Goal: Task Accomplishment & Management: Use online tool/utility

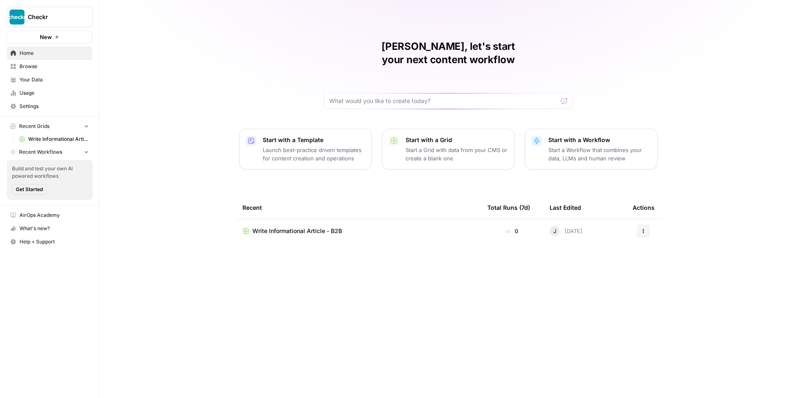
click at [300, 146] on p "Launch best-practice driven templates for content creation and operations" at bounding box center [314, 154] width 102 height 17
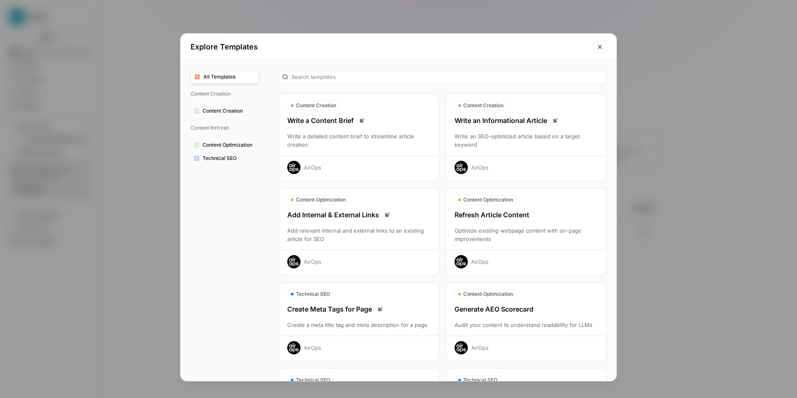
click at [518, 134] on div "Write an SEO-optimized article based on a target keyword" at bounding box center [526, 140] width 160 height 17
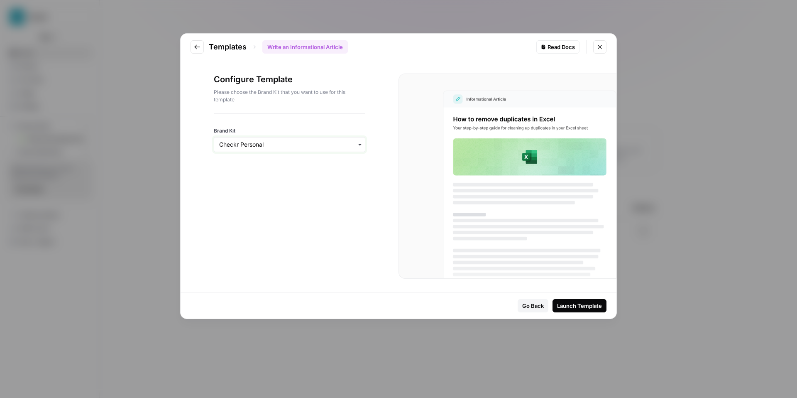
click at [302, 142] on input "Brand Kit" at bounding box center [289, 144] width 141 height 8
click at [350, 125] on div "Brand Kit" at bounding box center [290, 133] width 152 height 38
click at [581, 308] on div "Launch Template" at bounding box center [579, 306] width 45 height 8
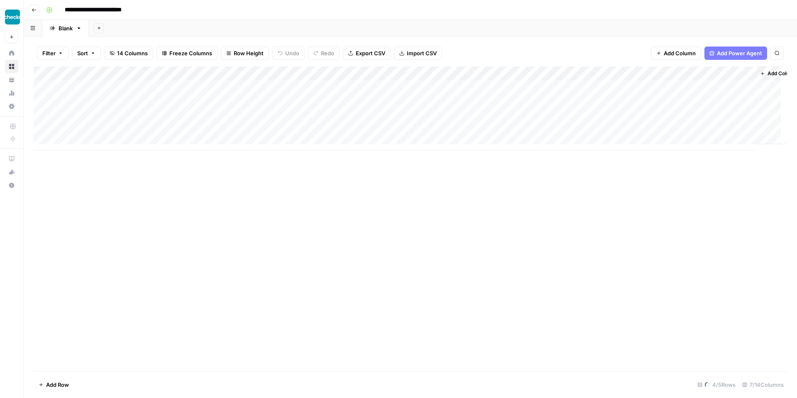
click at [112, 10] on input "**********" at bounding box center [101, 9] width 81 height 13
click at [140, 9] on input "**********" at bounding box center [101, 9] width 81 height 13
type input "**********"
click at [228, 10] on div "**********" at bounding box center [416, 9] width 746 height 13
click at [36, 10] on icon "button" at bounding box center [34, 9] width 5 height 5
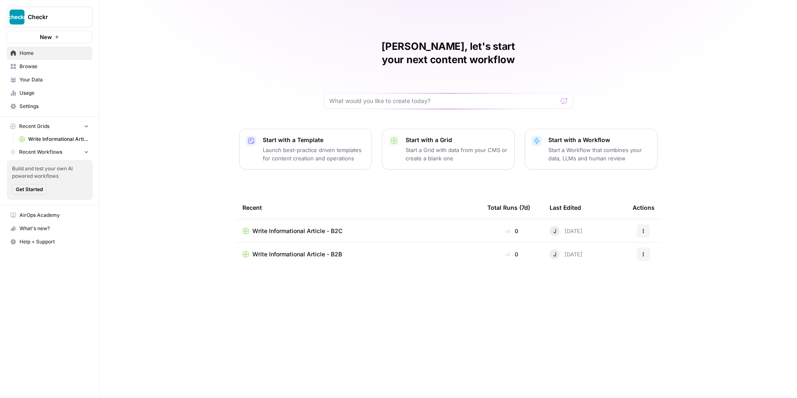
click at [338, 250] on span "Write Informational Article - B2B" at bounding box center [298, 254] width 90 height 8
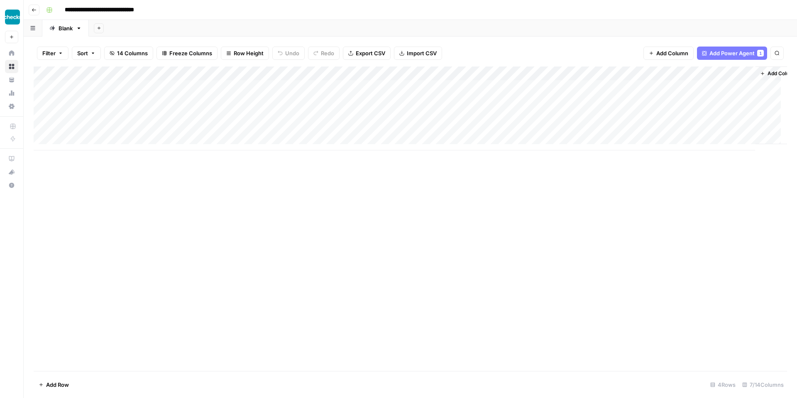
scroll to position [2, 0]
click at [96, 143] on div "Add Column" at bounding box center [411, 108] width 754 height 84
type textarea "**********"
click at [182, 198] on div "Add Column" at bounding box center [411, 218] width 754 height 304
click at [237, 142] on div "Add Column" at bounding box center [411, 115] width 754 height 98
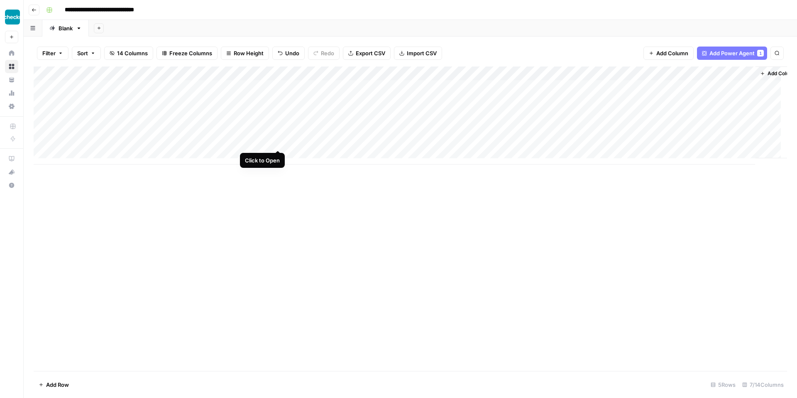
click at [277, 140] on div "Add Column" at bounding box center [411, 115] width 754 height 98
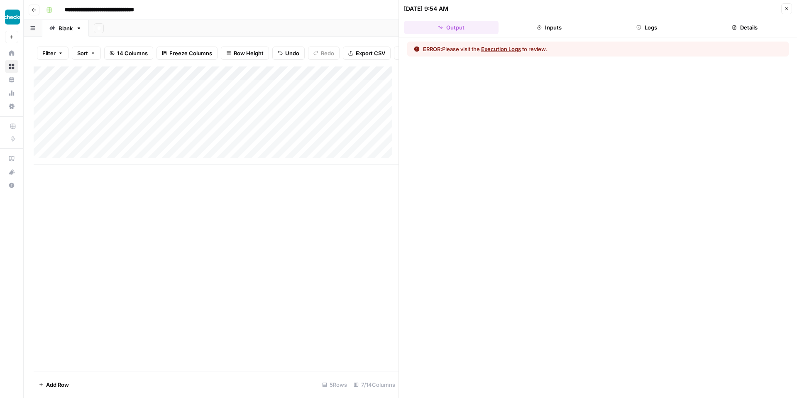
click at [788, 8] on icon "button" at bounding box center [787, 8] width 5 height 5
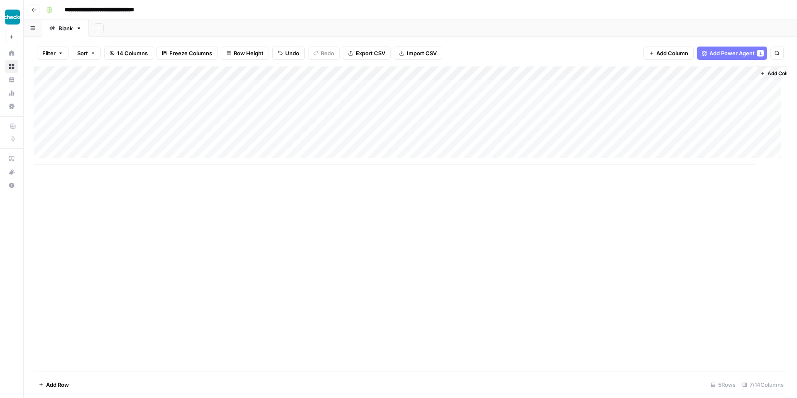
click at [151, 142] on div "Add Column" at bounding box center [411, 115] width 754 height 98
drag, startPoint x: 155, startPoint y: 141, endPoint x: 95, endPoint y: 143, distance: 60.7
click at [95, 143] on div "Add Column" at bounding box center [411, 115] width 754 height 98
click at [88, 144] on textarea "**********" at bounding box center [128, 143] width 133 height 12
drag, startPoint x: 158, startPoint y: 142, endPoint x: 66, endPoint y: 144, distance: 91.8
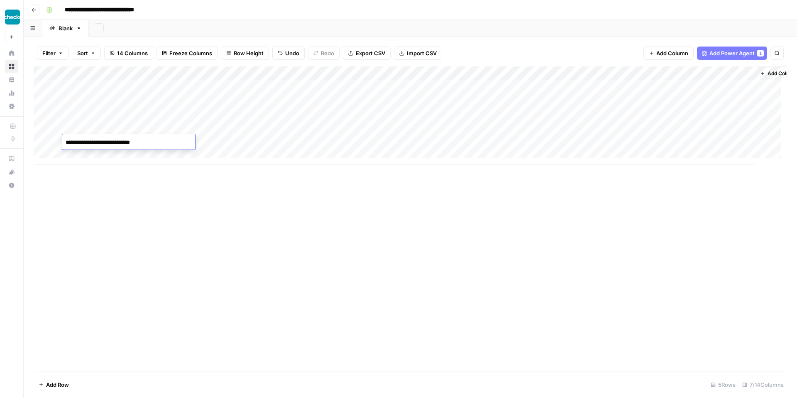
click at [66, 144] on textarea "**********" at bounding box center [128, 143] width 133 height 12
click at [98, 130] on div "Add Column" at bounding box center [411, 115] width 754 height 98
click at [45, 142] on div "Add Column" at bounding box center [411, 115] width 754 height 98
click at [44, 127] on div "Add Column" at bounding box center [411, 115] width 754 height 98
click at [42, 114] on div "Add Column" at bounding box center [411, 115] width 754 height 98
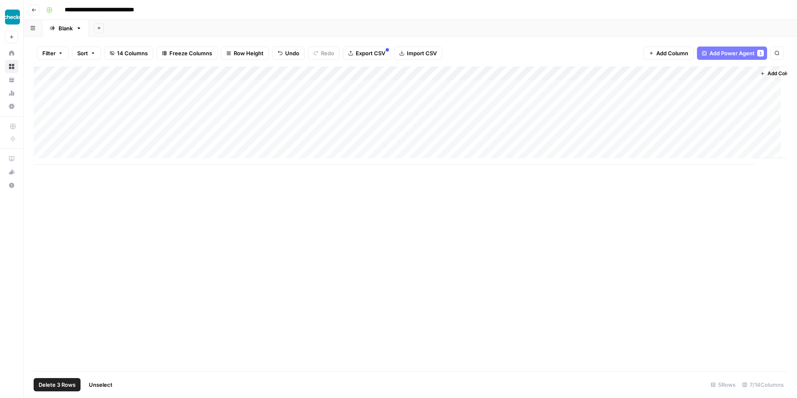
click at [43, 98] on div "Add Column" at bounding box center [411, 115] width 754 height 98
click at [44, 83] on div "Add Column" at bounding box center [411, 115] width 754 height 98
click at [61, 390] on button "Delete 5 Rows" at bounding box center [57, 384] width 47 height 13
click at [371, 92] on span "Delete" at bounding box center [369, 96] width 18 height 8
click at [114, 83] on div "Add Column" at bounding box center [411, 79] width 754 height 27
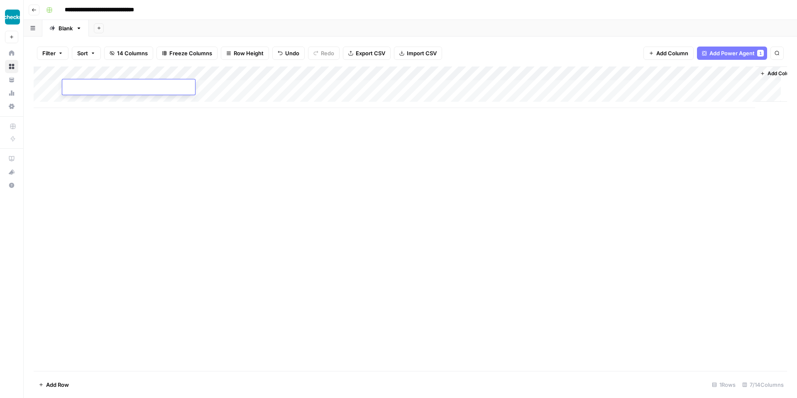
type textarea "**********"
click at [326, 33] on div "Add Sheet" at bounding box center [443, 28] width 709 height 17
click at [238, 86] on div "Add Column" at bounding box center [411, 87] width 754 height 42
click at [206, 85] on div "Add Column" at bounding box center [411, 87] width 754 height 42
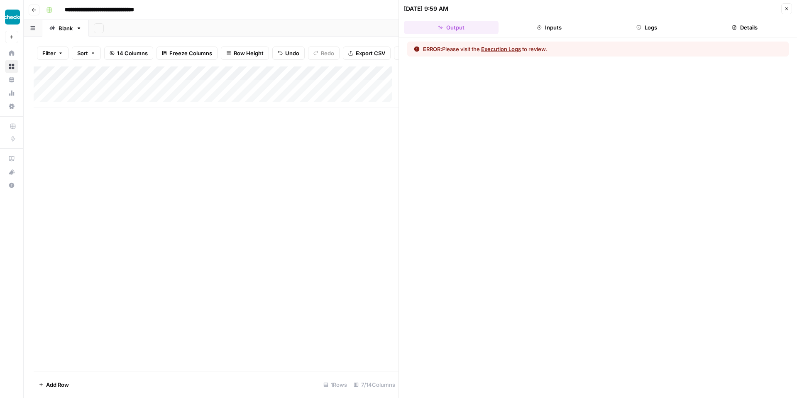
click at [550, 26] on button "Inputs" at bounding box center [549, 27] width 95 height 13
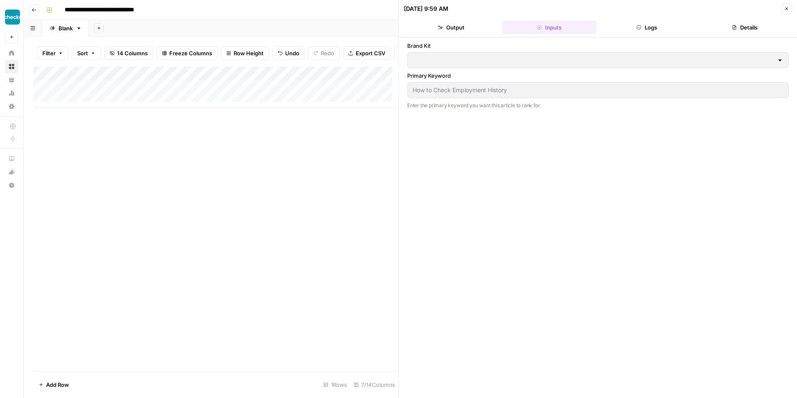
type input "Checkr Workforce"
click at [644, 27] on button "Logs" at bounding box center [647, 27] width 95 height 13
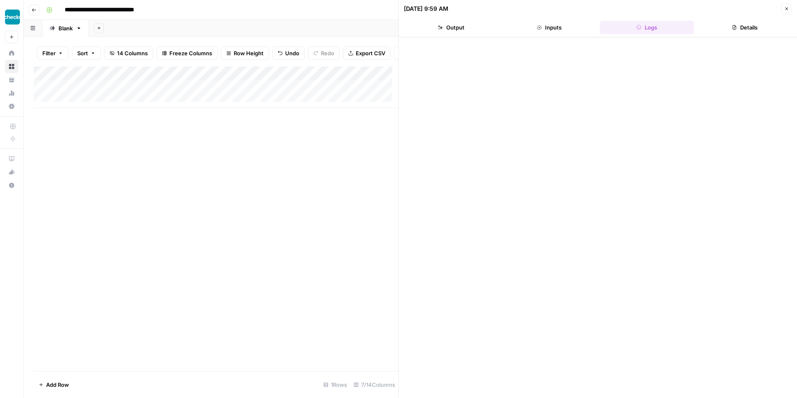
click at [212, 96] on div "Add Column" at bounding box center [216, 87] width 365 height 42
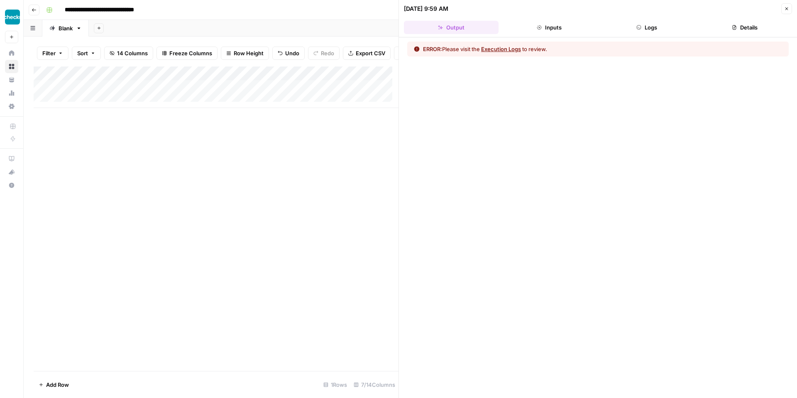
click at [640, 26] on icon "button" at bounding box center [639, 27] width 5 height 5
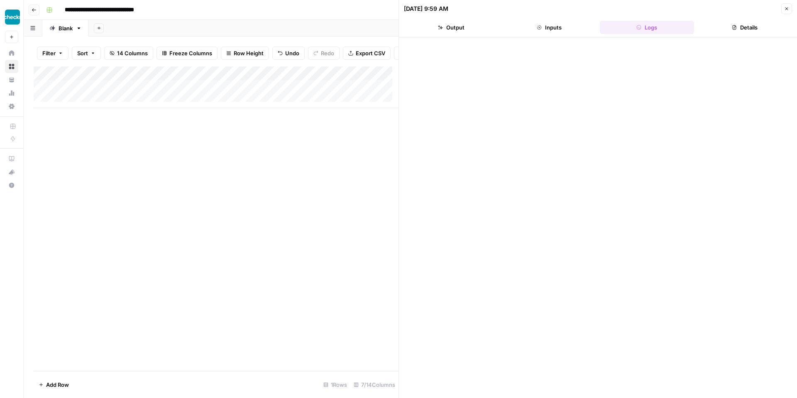
click at [790, 8] on button "Close" at bounding box center [787, 8] width 11 height 11
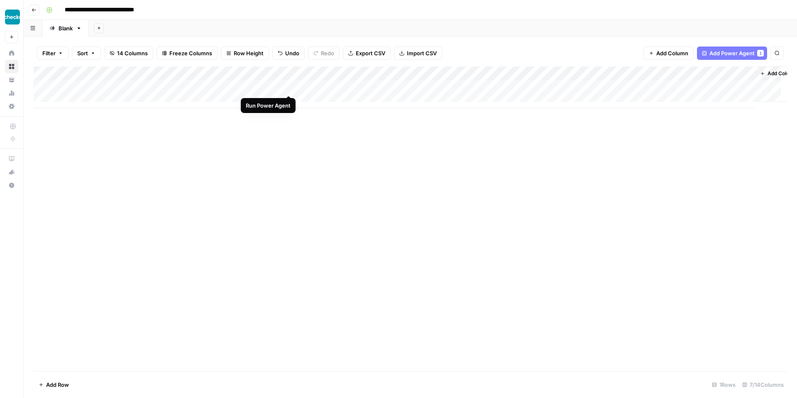
click at [288, 87] on div "Add Column" at bounding box center [411, 87] width 754 height 42
click at [204, 88] on div "Add Column" at bounding box center [411, 87] width 754 height 42
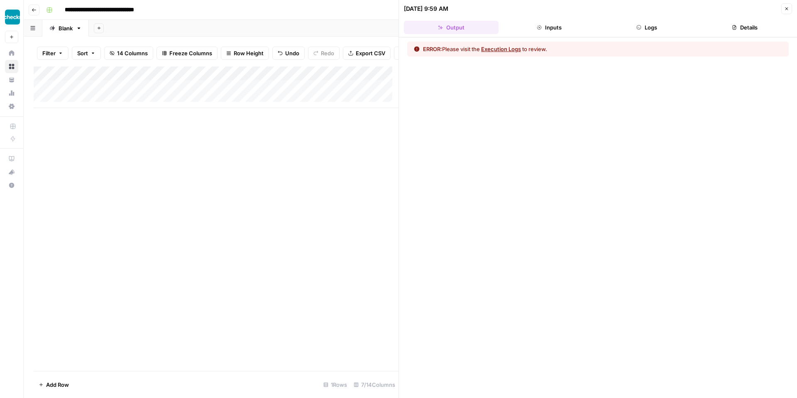
click at [512, 49] on button "Execution Logs" at bounding box center [501, 49] width 40 height 8
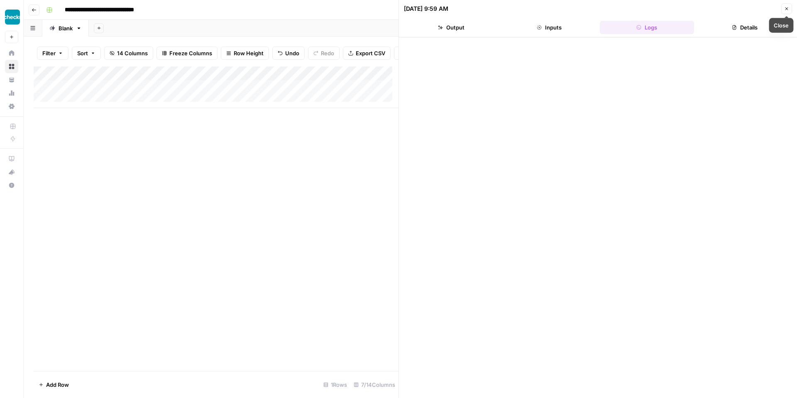
click at [789, 9] on span "Close" at bounding box center [789, 9] width 0 height 0
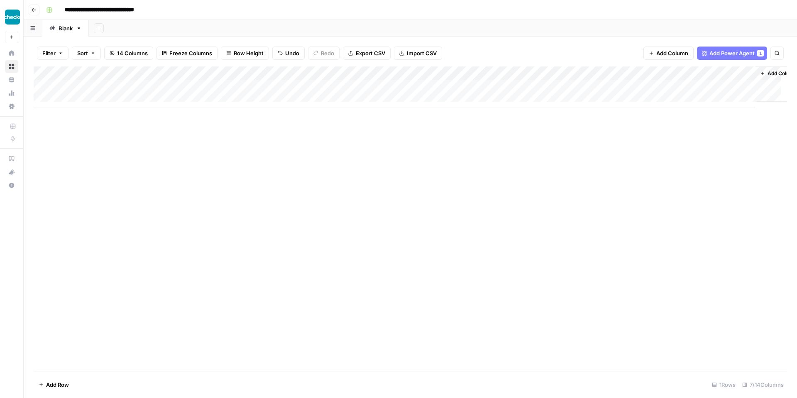
click at [32, 10] on icon "button" at bounding box center [34, 9] width 5 height 5
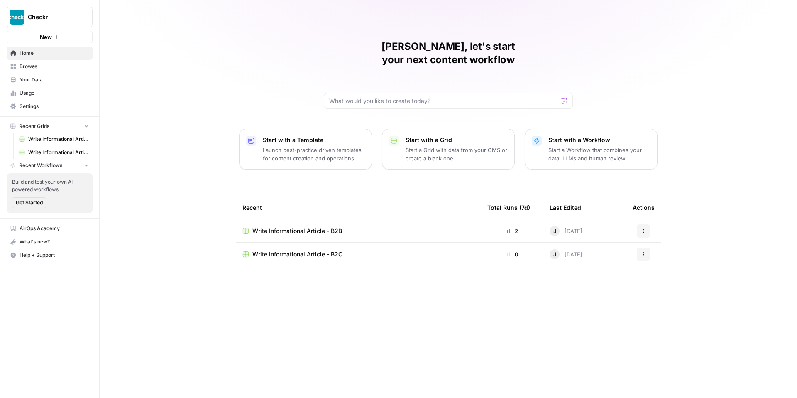
click at [345, 250] on div "Write Informational Article - B2C" at bounding box center [359, 254] width 232 height 8
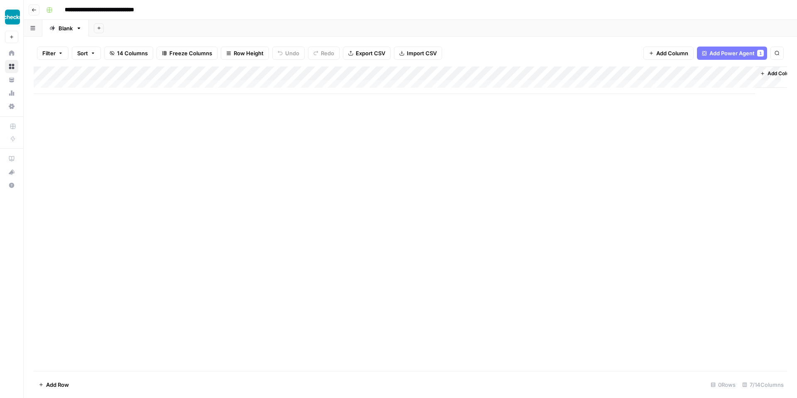
click at [115, 84] on div "Add Column" at bounding box center [411, 79] width 754 height 27
type textarea "**********"
click at [194, 132] on div "Add Column" at bounding box center [411, 218] width 754 height 304
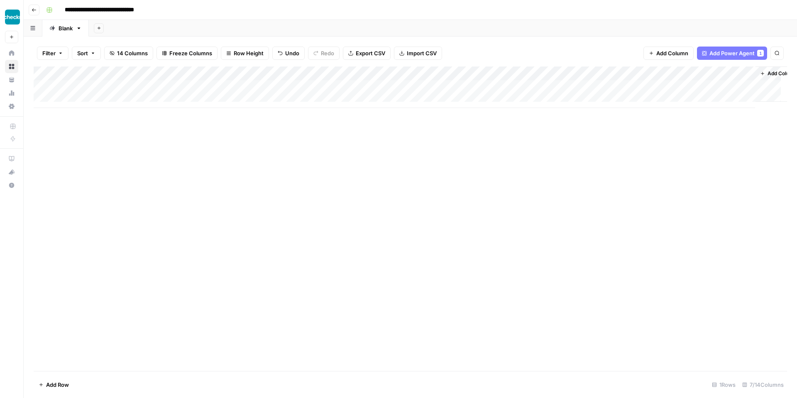
click at [235, 88] on div "Add Column" at bounding box center [411, 87] width 754 height 42
click at [265, 88] on div "Add Column" at bounding box center [411, 87] width 754 height 42
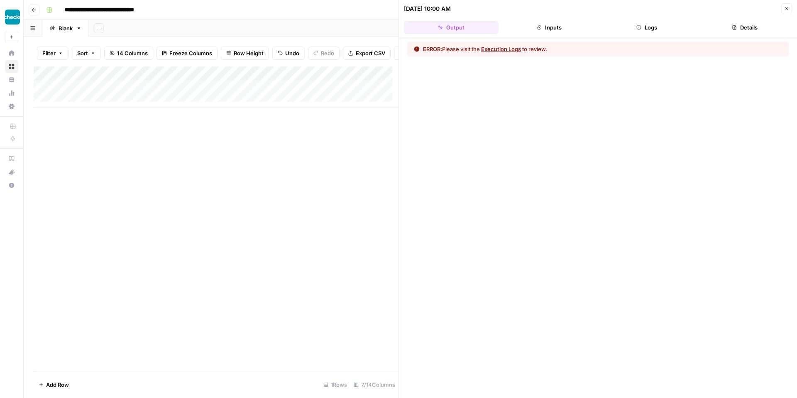
click at [790, 8] on button "Close" at bounding box center [787, 8] width 11 height 11
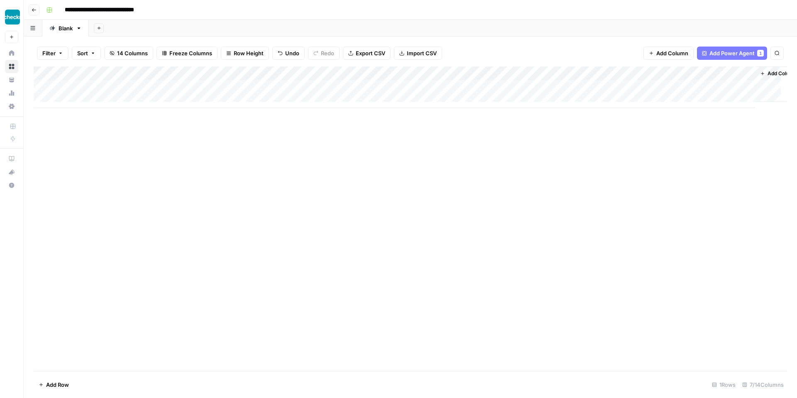
click at [36, 11] on icon "button" at bounding box center [34, 9] width 5 height 5
